Goal: Task Accomplishment & Management: Manage account settings

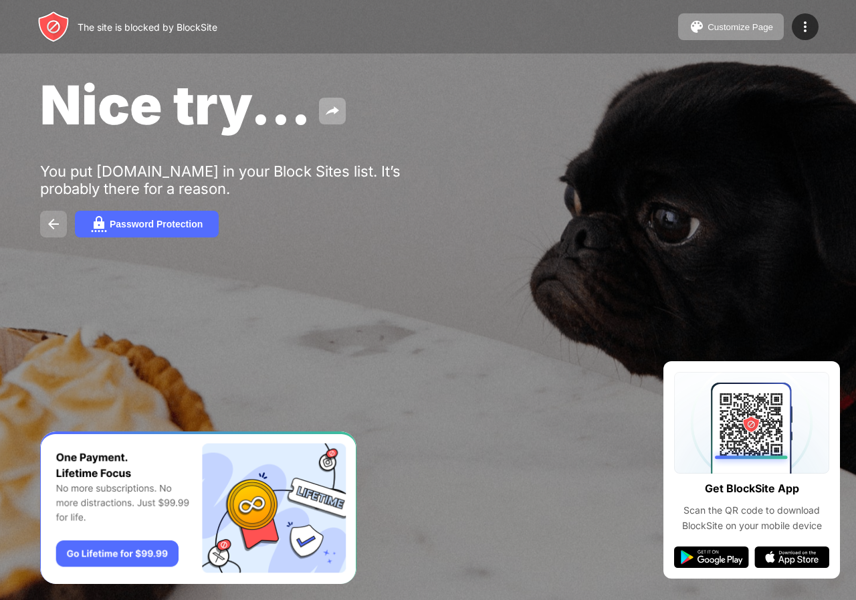
click at [58, 227] on img at bounding box center [53, 224] width 16 height 16
click at [738, 27] on div "Customize Page" at bounding box center [741, 27] width 66 height 10
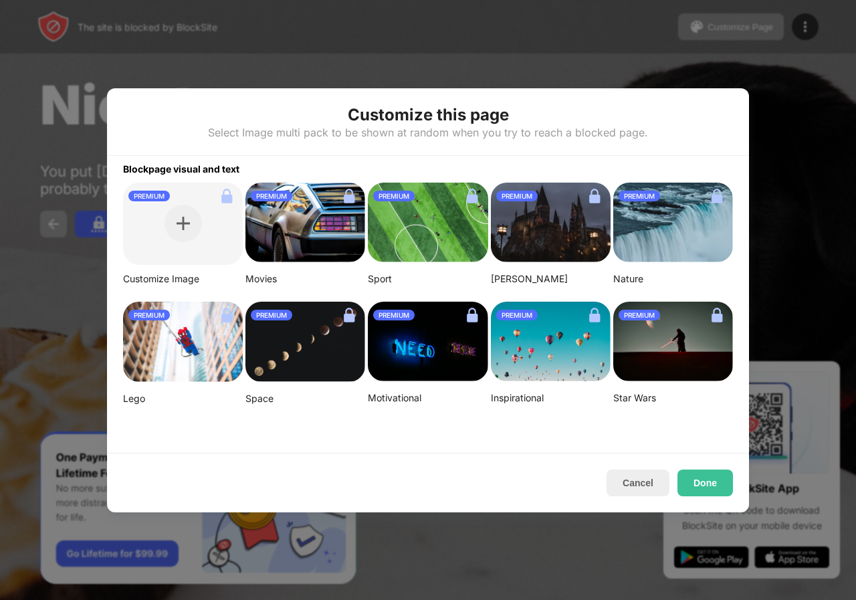
click at [299, 211] on img at bounding box center [305, 223] width 120 height 80
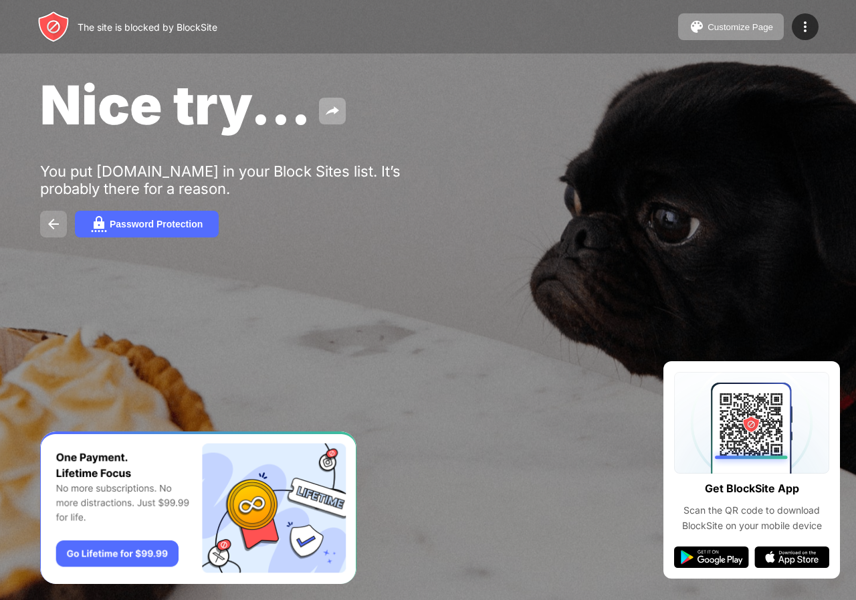
click at [56, 223] on img at bounding box center [53, 224] width 16 height 16
click at [54, 223] on img at bounding box center [53, 224] width 16 height 16
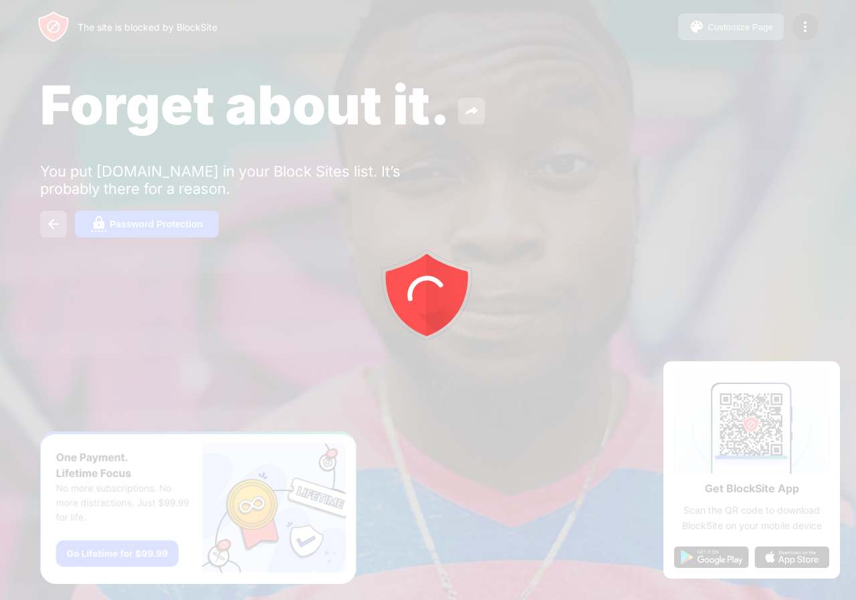
click at [131, 50] on div at bounding box center [428, 300] width 856 height 600
